Goal: Communication & Community: Answer question/provide support

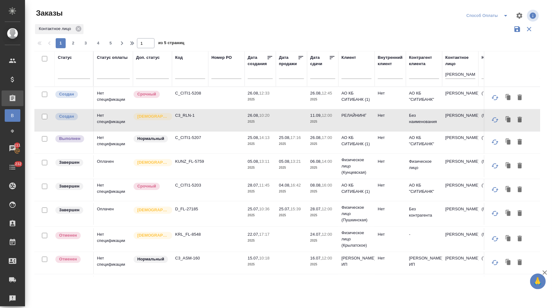
scroll to position [0, 336]
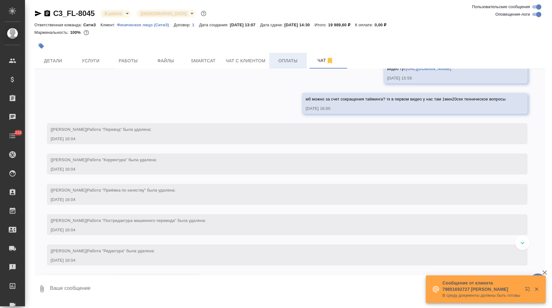
scroll to position [4279, 0]
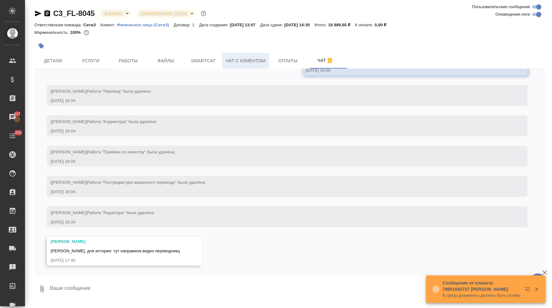
click at [252, 65] on span "Чат с клиентом" at bounding box center [246, 61] width 40 height 8
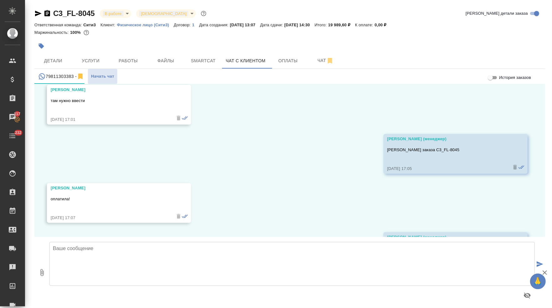
click at [73, 295] on div at bounding box center [291, 295] width 485 height 15
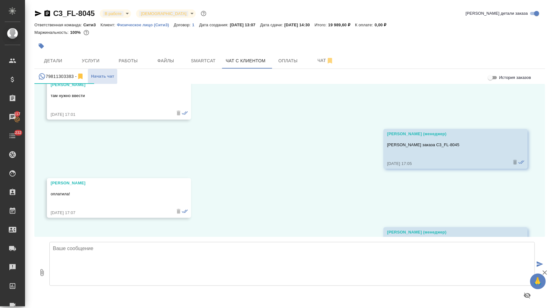
click at [81, 270] on textarea at bounding box center [291, 264] width 485 height 44
type textarea "[PERSON_NAME], направляю Вам перевод видео"
click at [42, 274] on icon "button" at bounding box center [41, 272] width 3 height 7
click at [44, 276] on icon "button" at bounding box center [42, 273] width 8 height 8
type input "C:\fakepath\Интервью_Mongolz.docx"
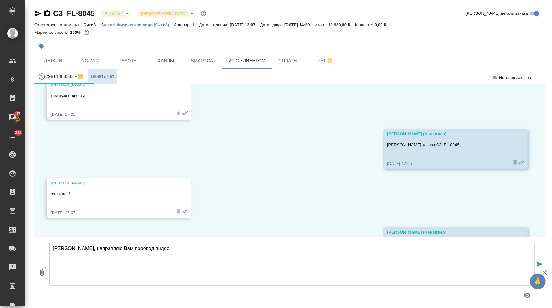
click at [184, 258] on textarea "[PERSON_NAME], направляю Вам перевод видео" at bounding box center [291, 264] width 485 height 44
type textarea "[PERSON_NAME], направляю Вам перевод видео"
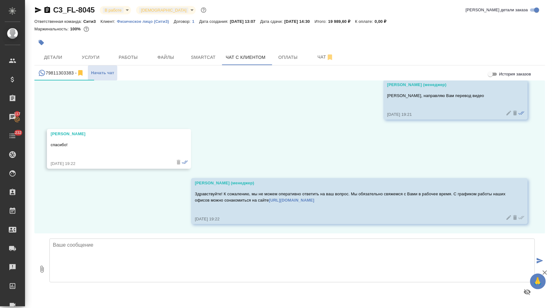
scroll to position [4386, 0]
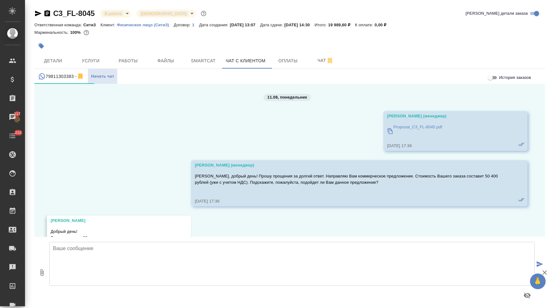
scroll to position [4386, 0]
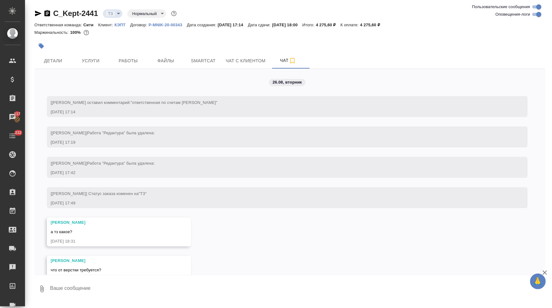
scroll to position [1284, 0]
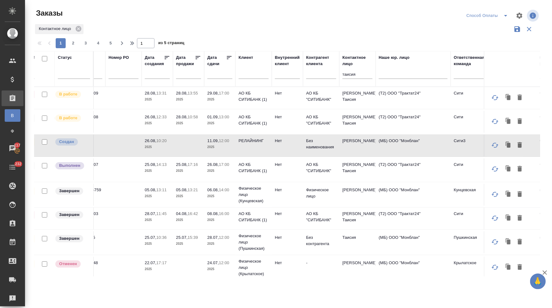
scroll to position [0, 199]
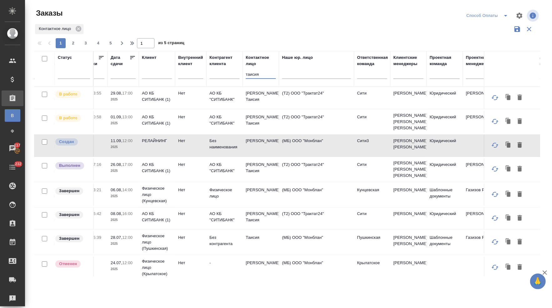
drag, startPoint x: 263, startPoint y: 80, endPoint x: 235, endPoint y: 79, distance: 27.2
click at [235, 80] on tr "Статус Статус оплаты Доп. статус Код Номер PO Дата создания Дата продажи Дата с…" at bounding box center [302, 69] width 935 height 36
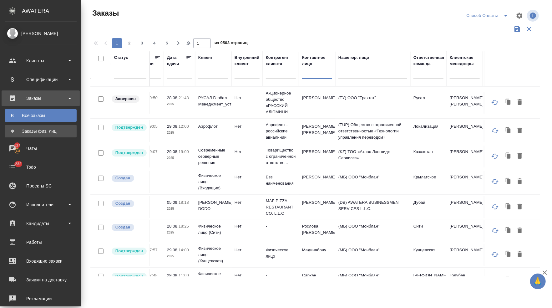
click at [16, 130] on div "Заказы физ. лиц" at bounding box center [41, 131] width 66 height 6
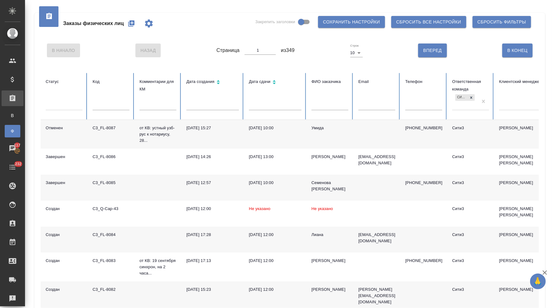
click at [320, 108] on input "text" at bounding box center [329, 105] width 37 height 9
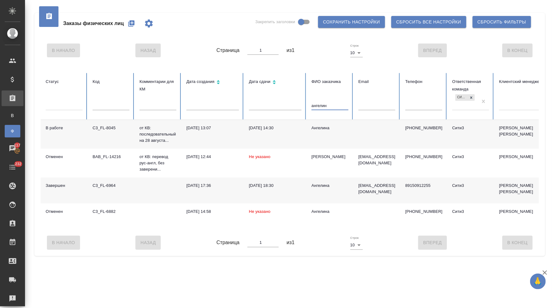
type input "Ангелин"
drag, startPoint x: 320, startPoint y: 108, endPoint x: 252, endPoint y: 137, distance: 74.7
click at [252, 137] on td "[DATE] 14:30" at bounding box center [275, 134] width 63 height 29
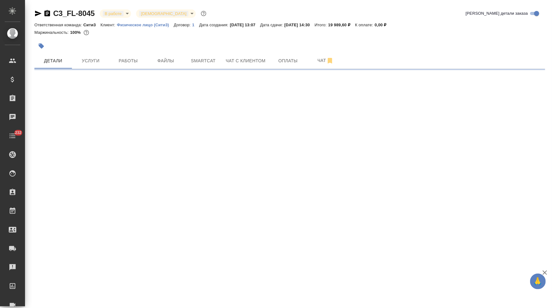
select select "RU"
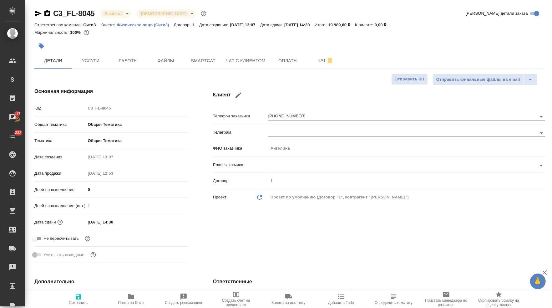
type textarea "x"
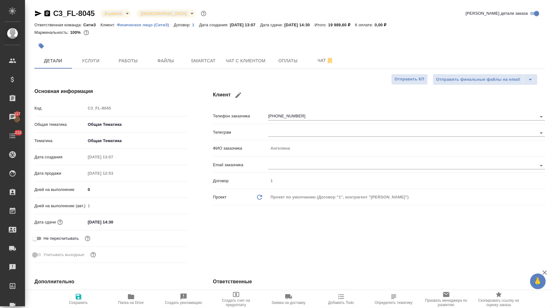
type textarea "x"
click at [256, 68] on button "Чат с клиентом" at bounding box center [245, 61] width 47 height 16
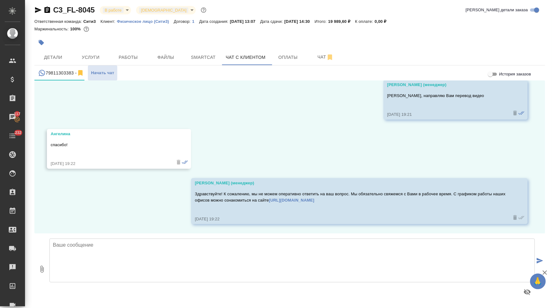
scroll to position [11, 0]
